Goal: Book appointment/travel/reservation

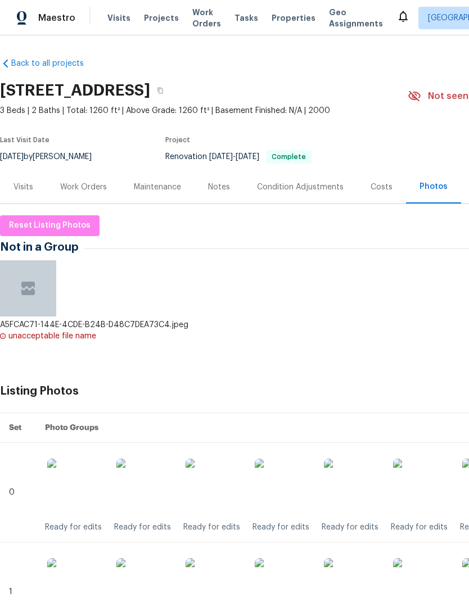
click at [121, 22] on span "Visits" at bounding box center [118, 17] width 23 height 11
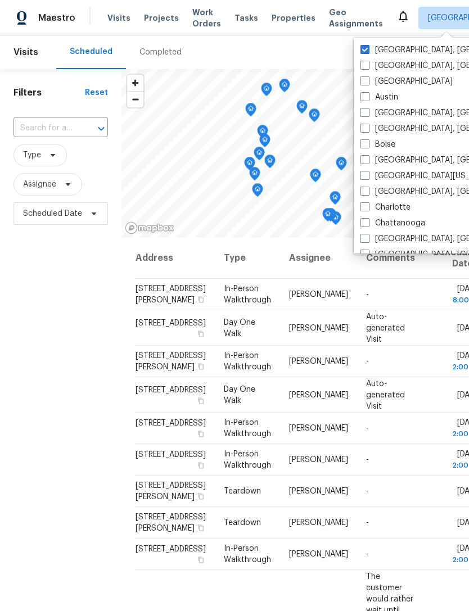
click at [365, 130] on span at bounding box center [364, 128] width 9 height 9
click at [365, 130] on input "[GEOGRAPHIC_DATA], [GEOGRAPHIC_DATA]" at bounding box center [363, 126] width 7 height 7
checkbox input "true"
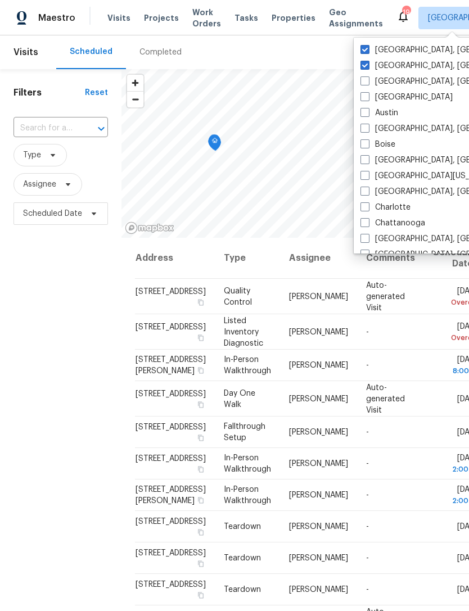
click at [363, 67] on span at bounding box center [364, 65] width 9 height 9
click at [363, 67] on input "[GEOGRAPHIC_DATA], [GEOGRAPHIC_DATA]" at bounding box center [363, 63] width 7 height 7
checkbox input "false"
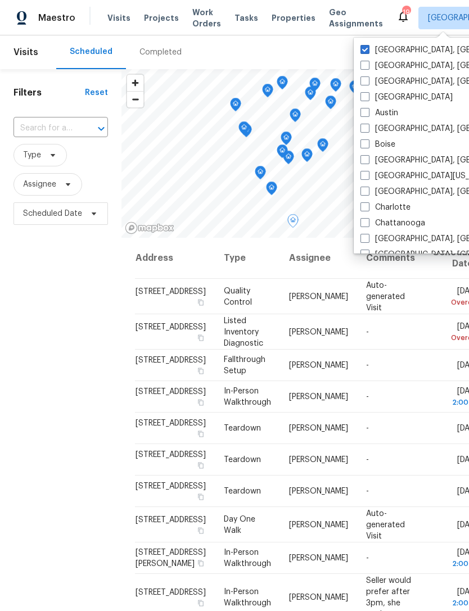
click at [0, 0] on icon at bounding box center [0, 0] width 0 height 0
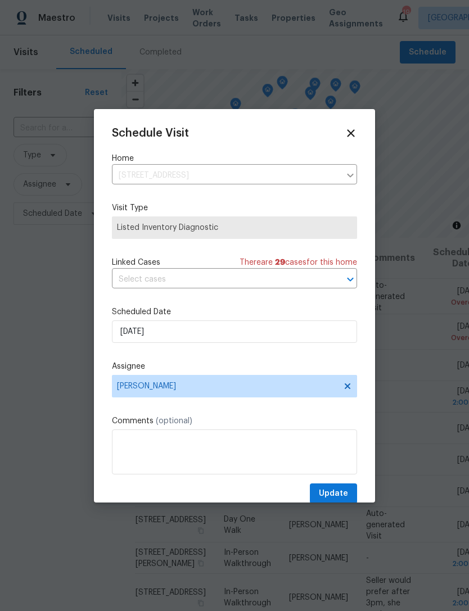
click at [242, 301] on div "Schedule Visit Home [STREET_ADDRESS] ​ Visit Type Listed Inventory Diagnostic L…" at bounding box center [234, 315] width 245 height 377
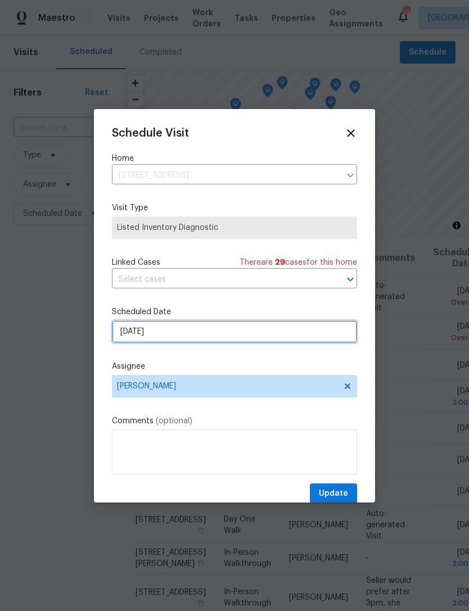
click at [246, 343] on input "[DATE]" at bounding box center [234, 331] width 245 height 22
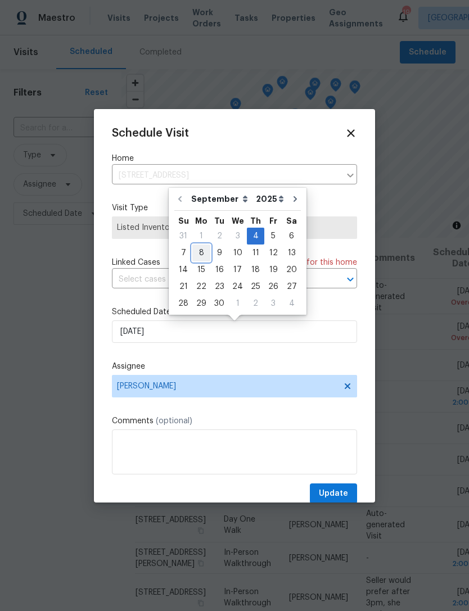
click at [197, 252] on div "8" at bounding box center [201, 253] width 18 height 16
type input "[DATE]"
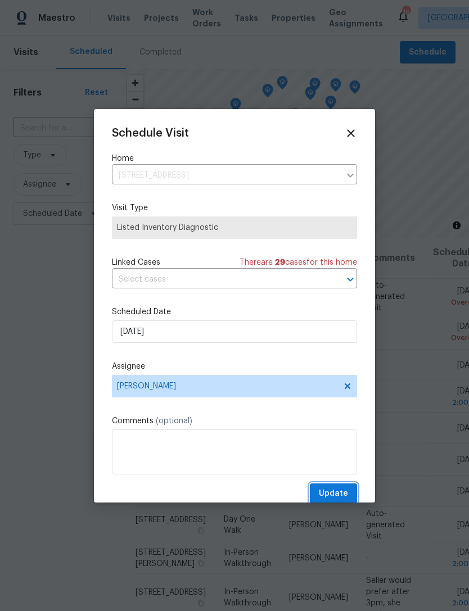
click at [334, 493] on span "Update" at bounding box center [333, 494] width 29 height 14
